Goal: Task Accomplishment & Management: Manage account settings

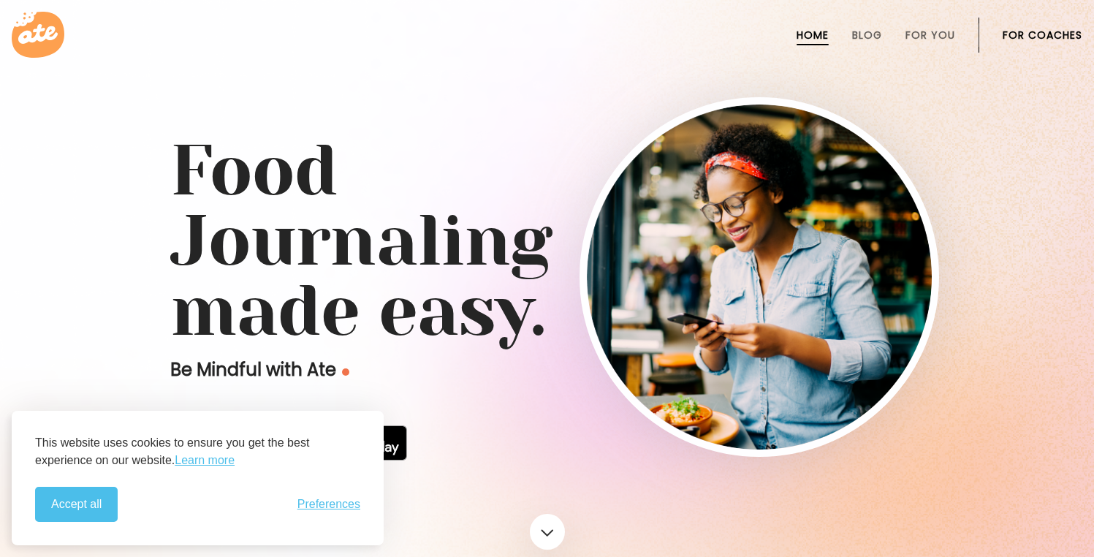
click at [1043, 50] on li "For Coaches" at bounding box center [1042, 35] width 80 height 35
click at [1046, 30] on link "For Coaches" at bounding box center [1042, 35] width 80 height 12
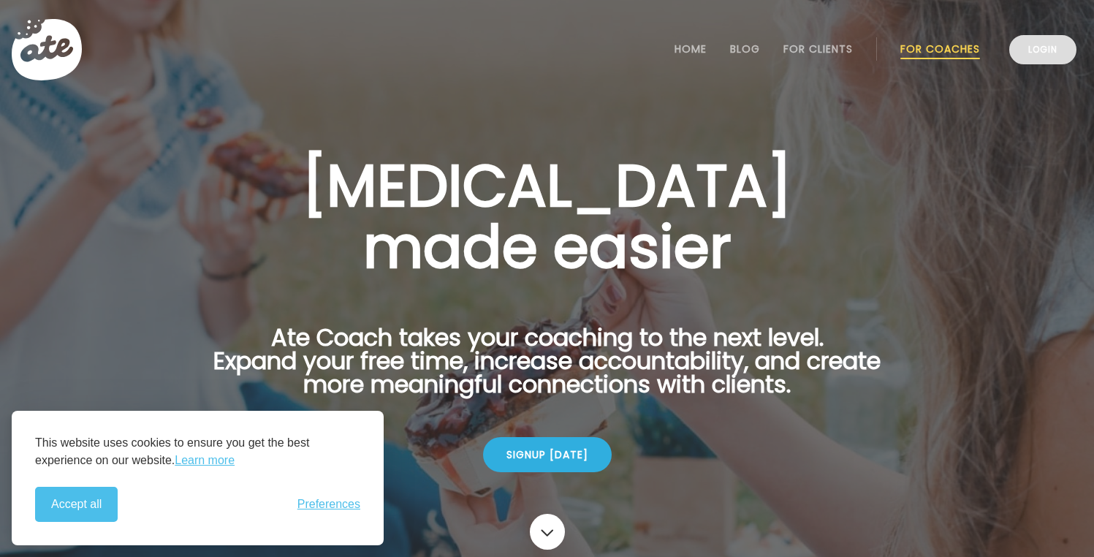
click at [1053, 48] on link "Login" at bounding box center [1042, 49] width 67 height 29
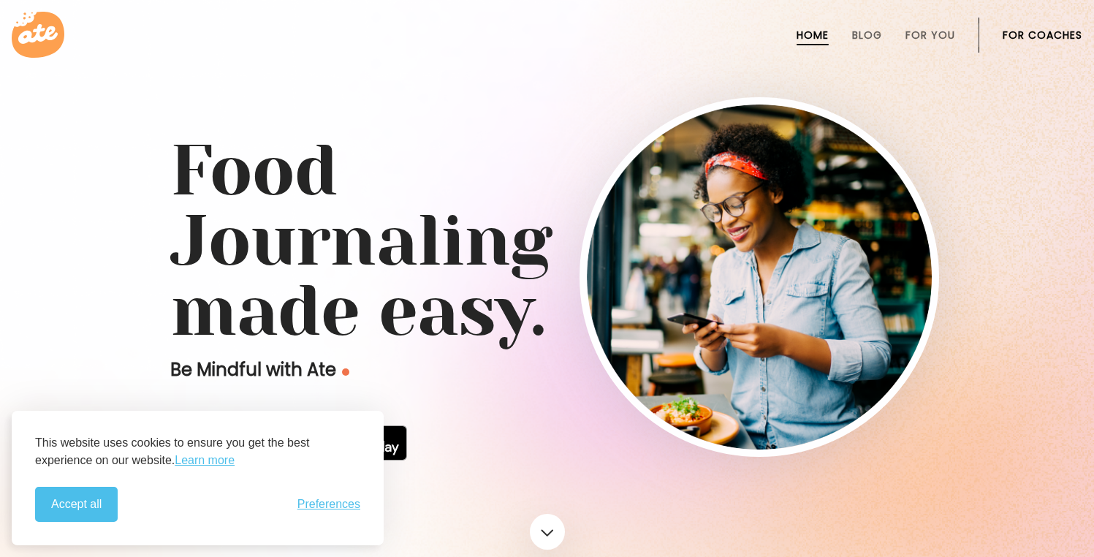
click at [1027, 38] on link "For Coaches" at bounding box center [1042, 35] width 80 height 12
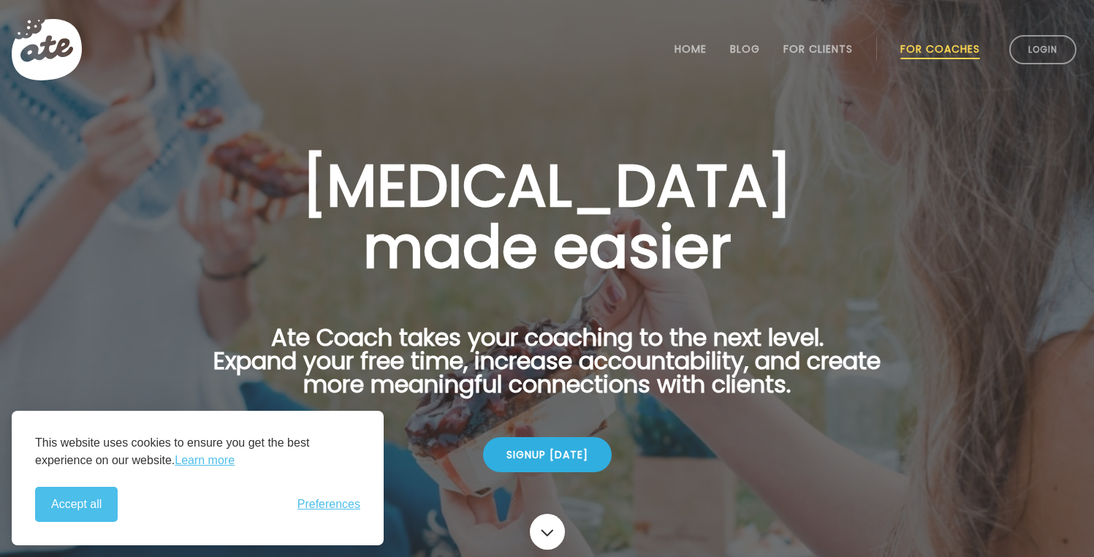
click at [1027, 38] on link "Login" at bounding box center [1042, 49] width 67 height 29
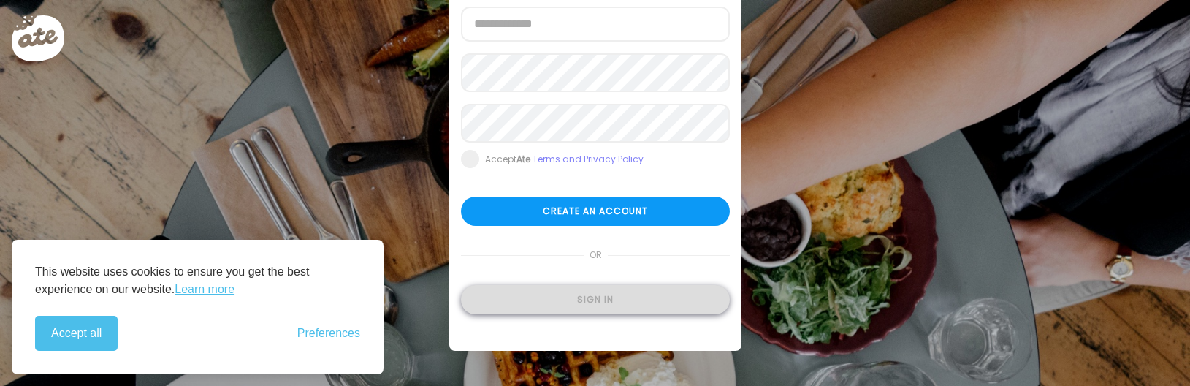
click at [589, 302] on div "Sign in" at bounding box center [595, 299] width 269 height 29
